Goal: Use online tool/utility: Utilize a website feature to perform a specific function

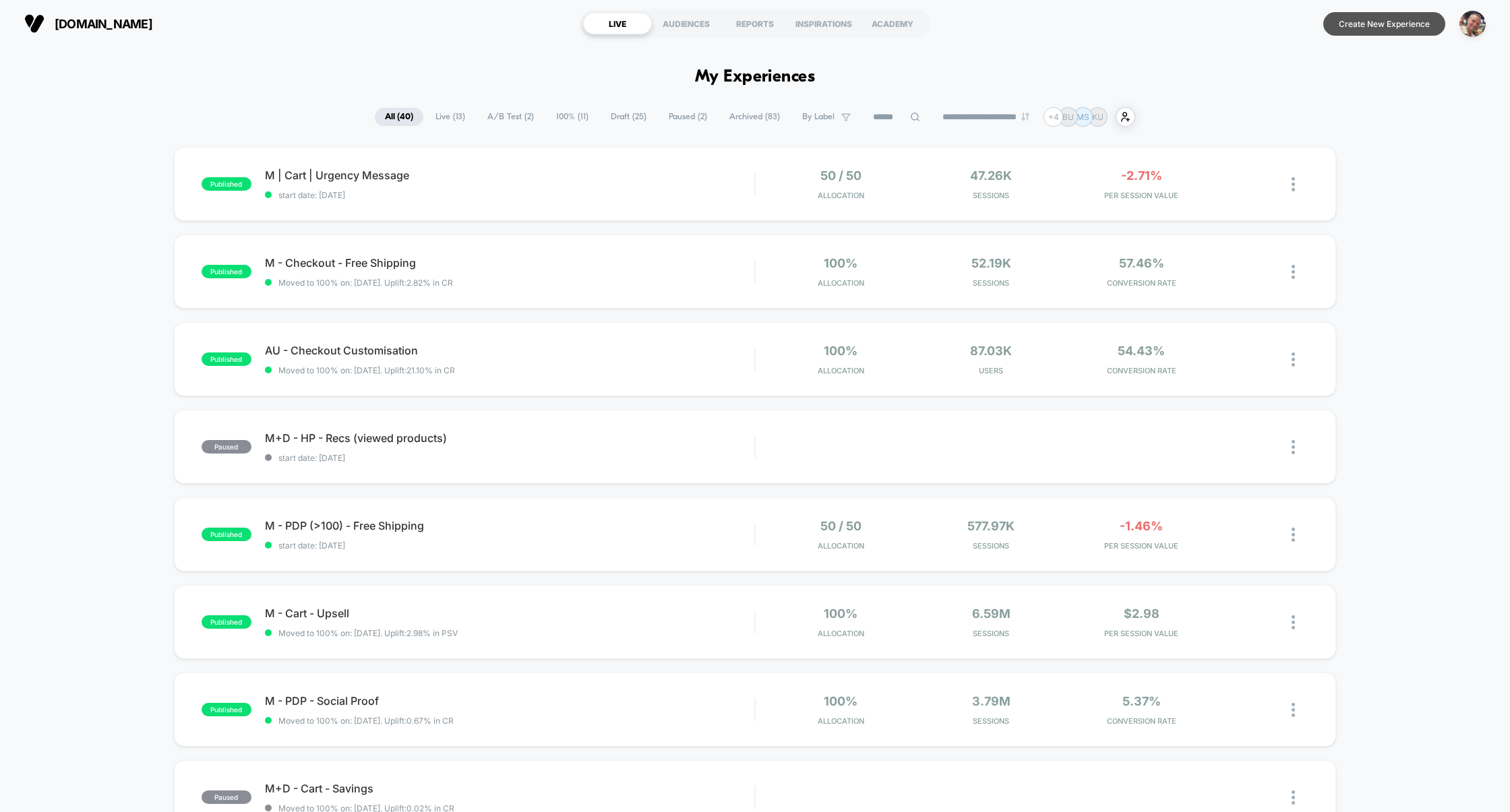
click at [1384, 23] on button "Create New Experience" at bounding box center [1384, 24] width 122 height 24
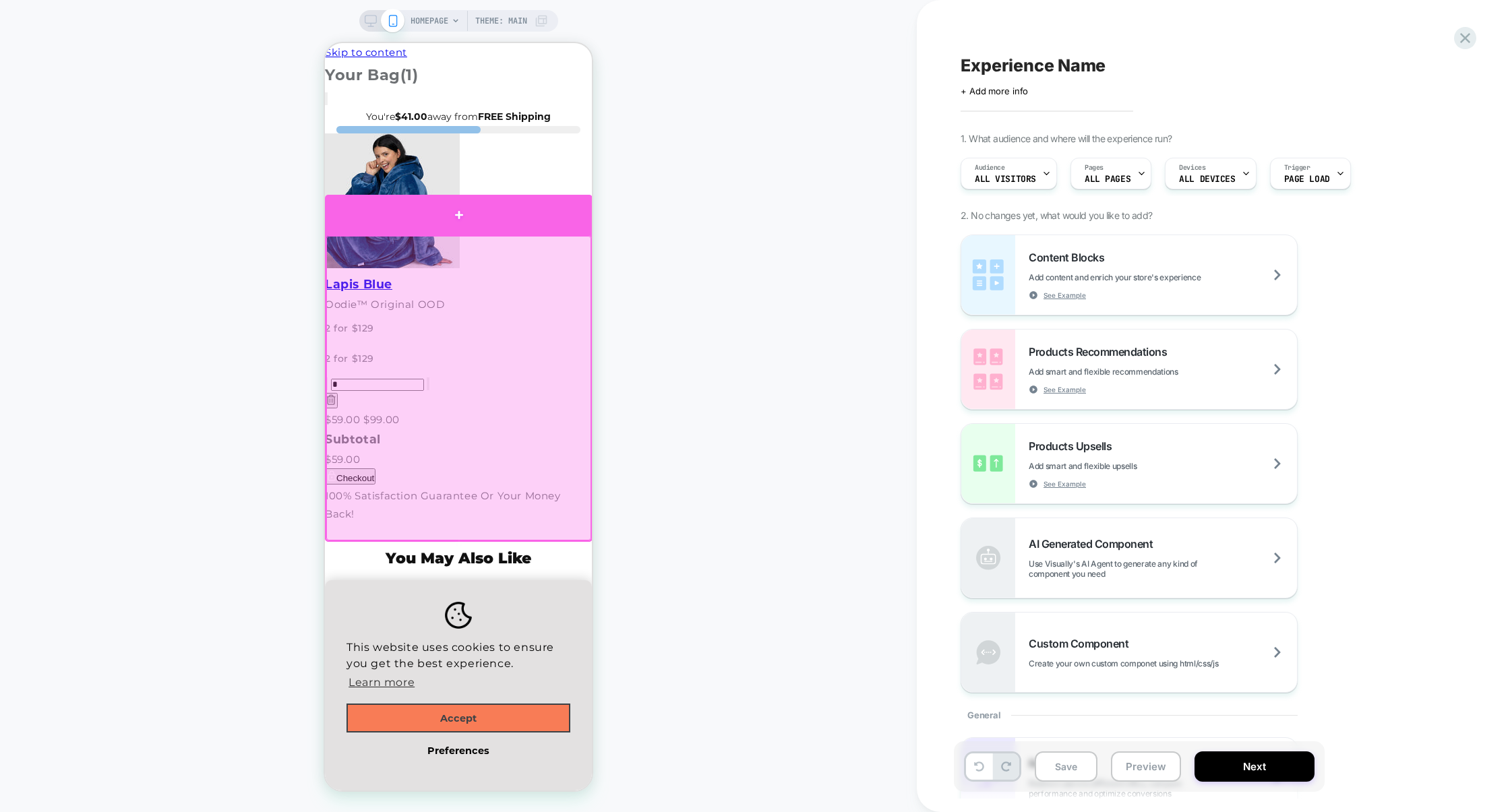
click at [526, 199] on div at bounding box center [459, 215] width 268 height 40
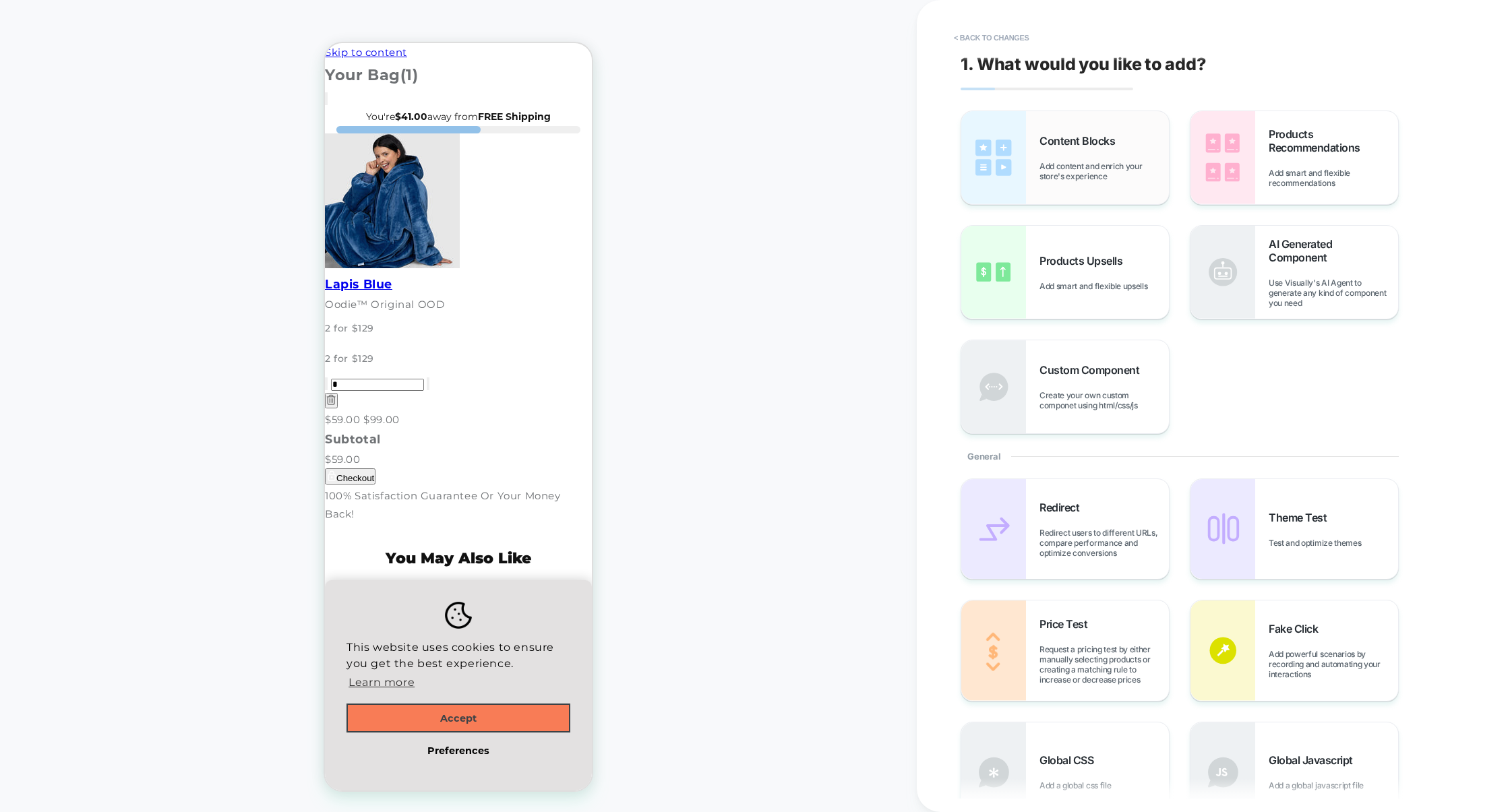
click at [1096, 164] on span "Add content and enrich your store's experience" at bounding box center [1104, 171] width 130 height 20
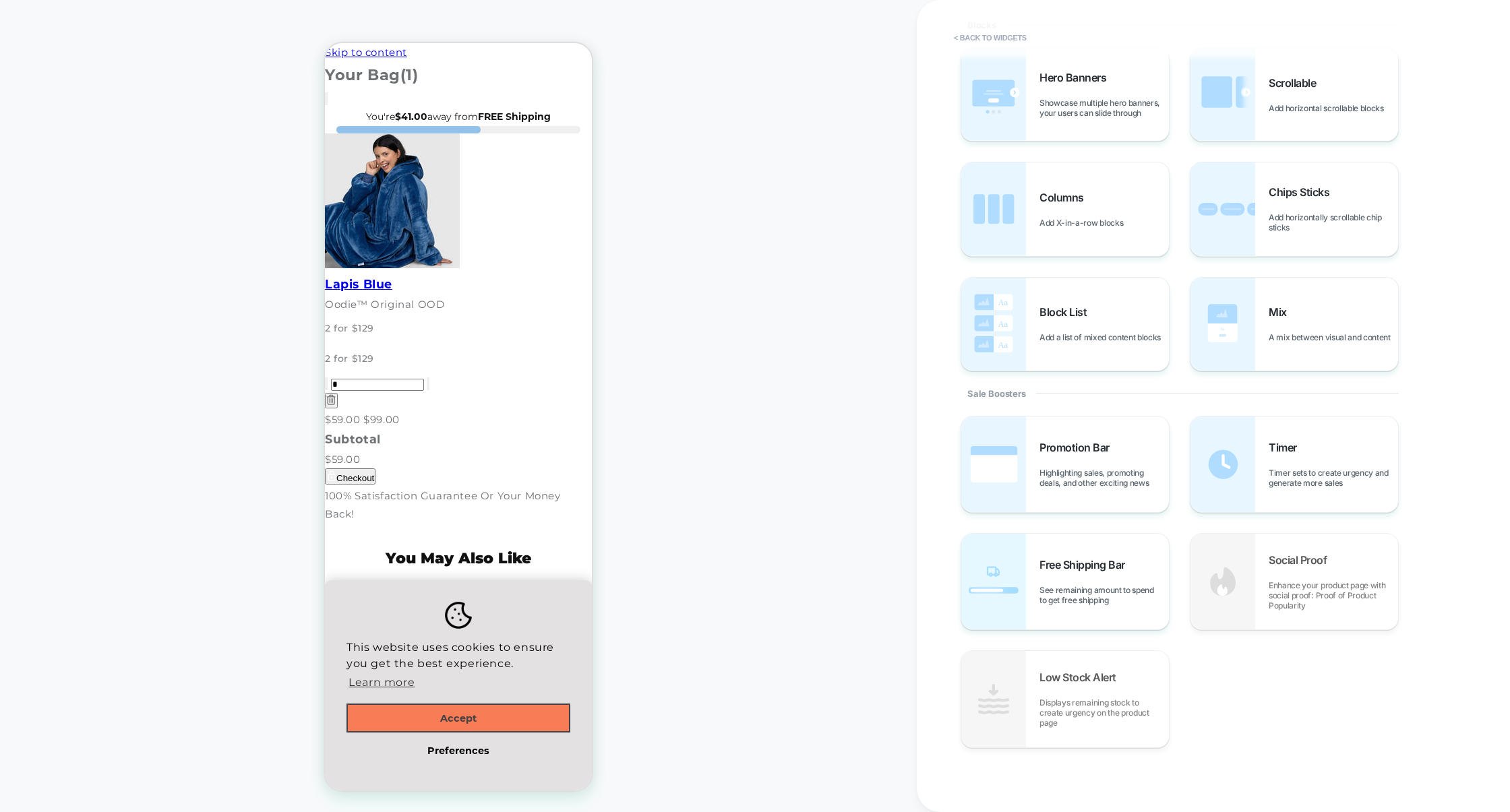
scroll to position [322, 0]
click at [1085, 564] on span "Free Shipping Bar" at bounding box center [1086, 561] width 93 height 13
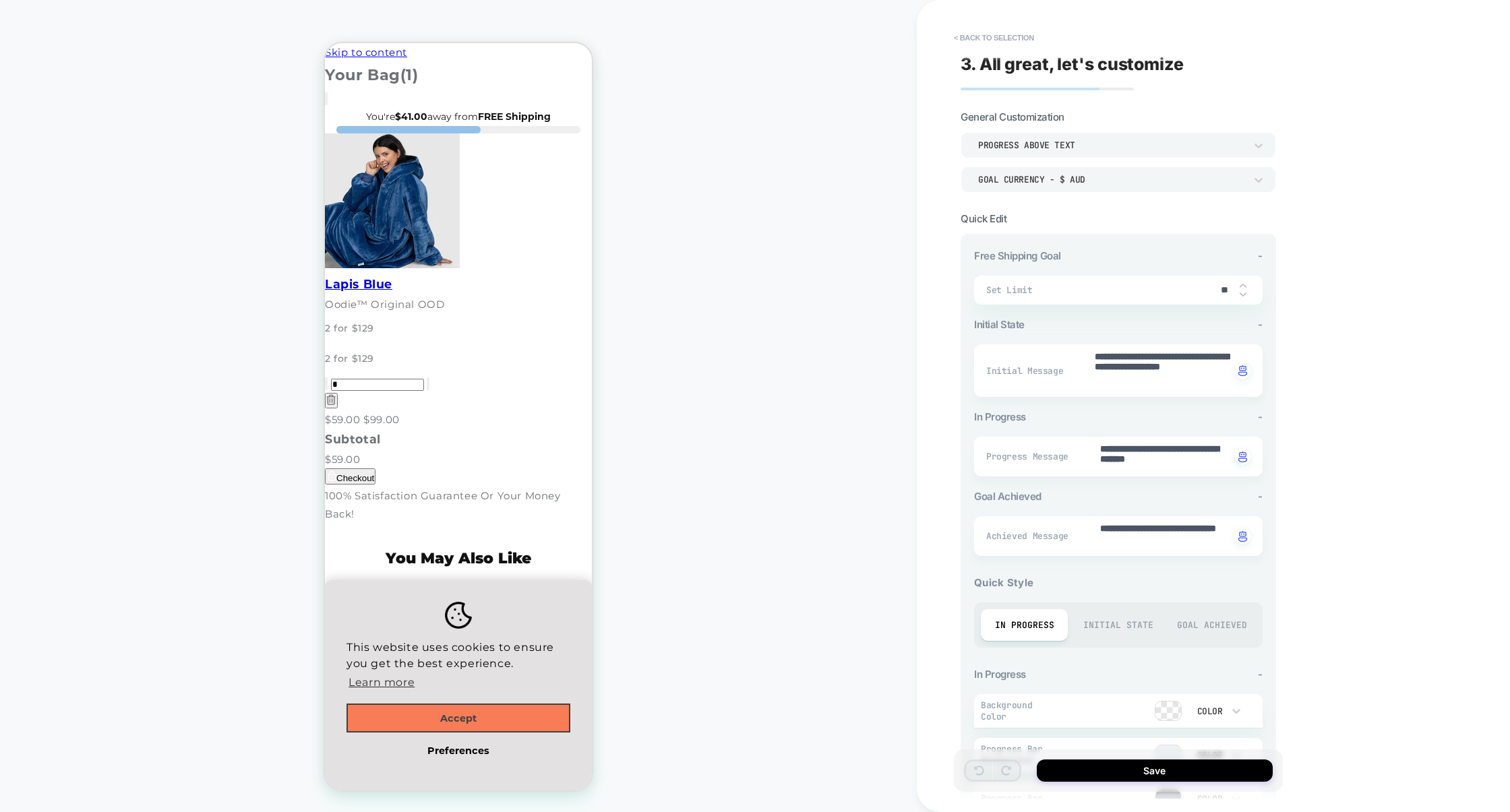
type textarea "*"
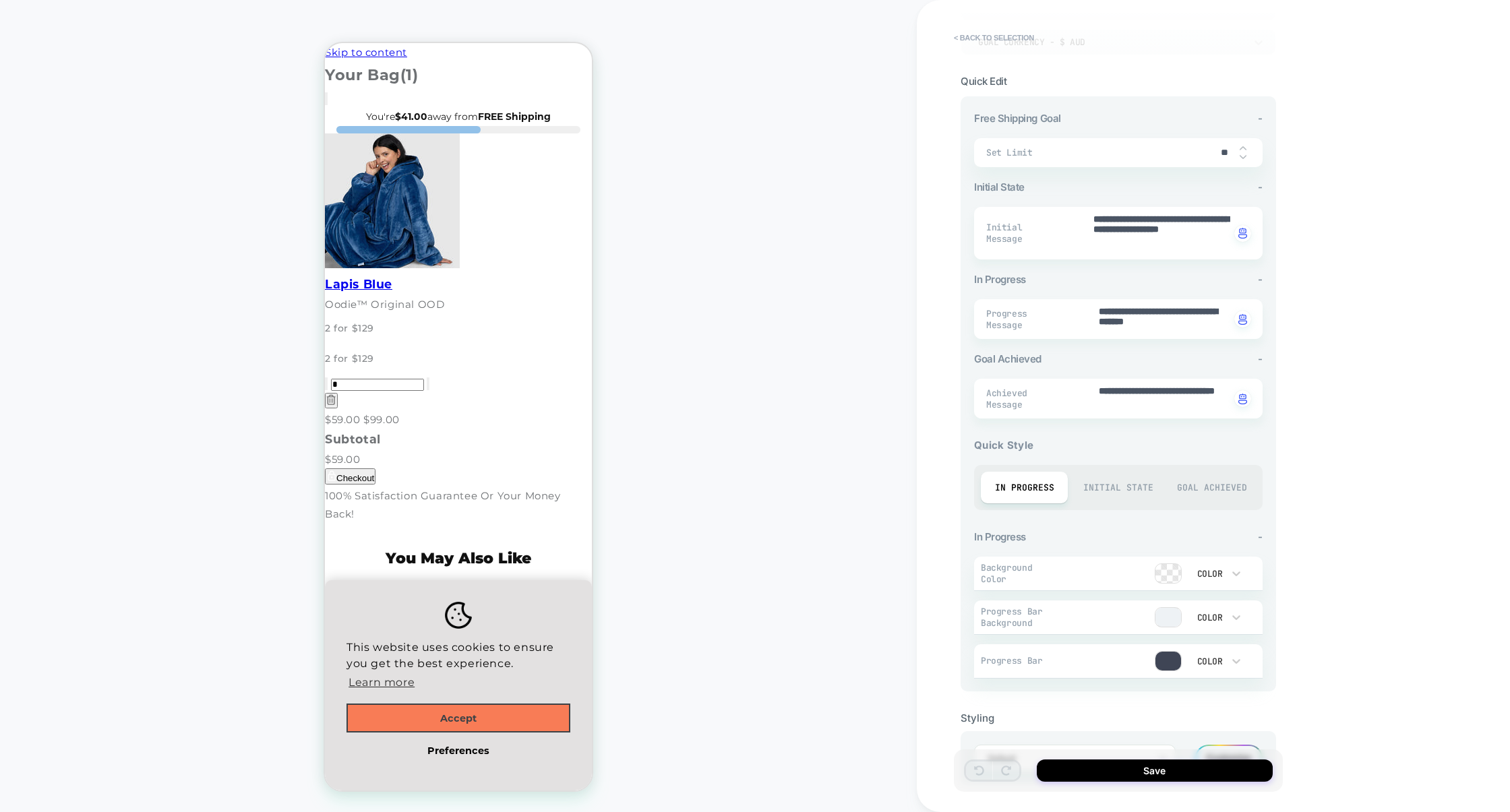
scroll to position [145, 0]
